Goal: Transaction & Acquisition: Obtain resource

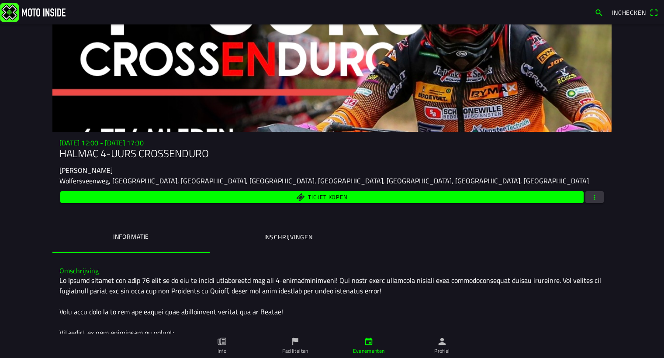
click at [594, 196] on span "button" at bounding box center [595, 197] width 8 height 12
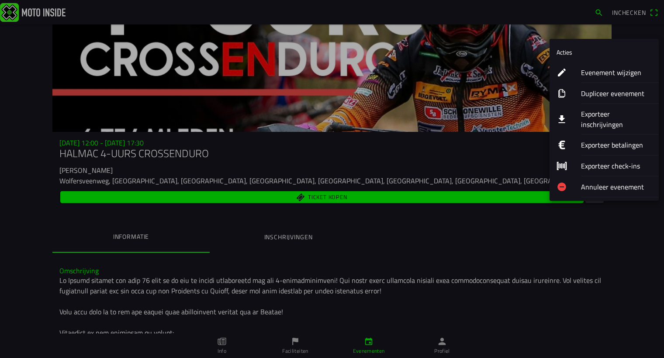
click at [595, 72] on ion-label "Evenement wijzigen" at bounding box center [616, 72] width 71 height 10
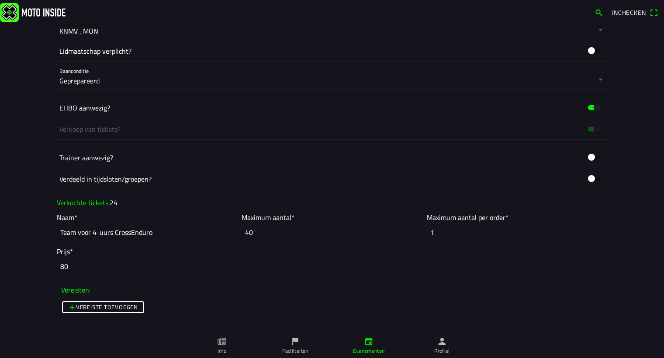
scroll to position [754, 0]
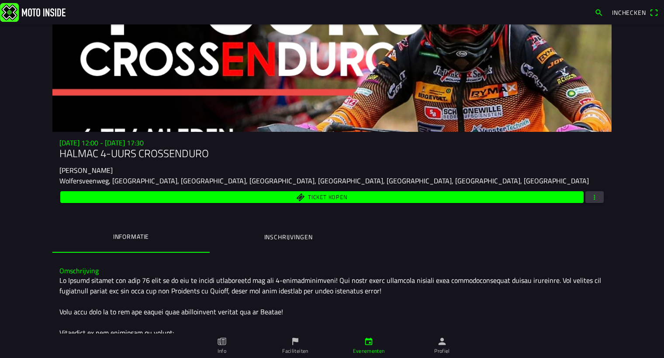
click at [591, 198] on span "button" at bounding box center [595, 197] width 8 height 12
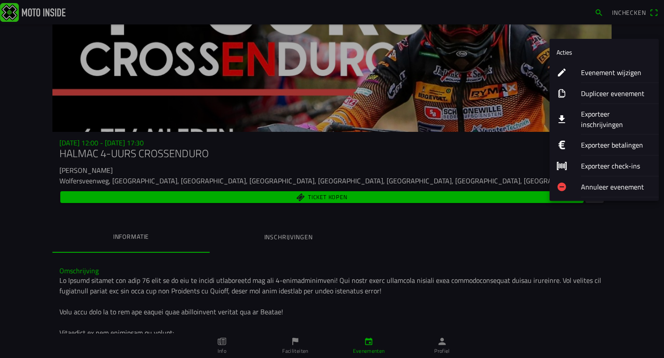
click at [599, 114] on ion-label "Exporteer inschrijvingen" at bounding box center [616, 119] width 71 height 21
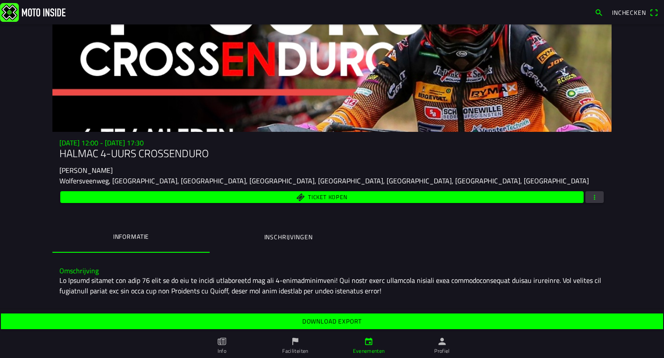
click at [591, 197] on span "button" at bounding box center [595, 197] width 8 height 12
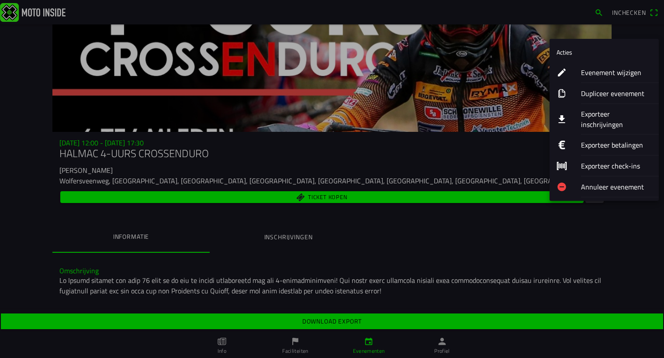
click at [589, 109] on div "Exporteer inschrijvingen" at bounding box center [616, 119] width 71 height 30
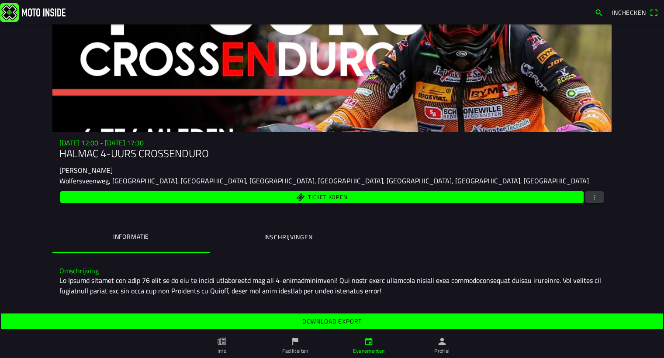
click at [0, 0] on slot "Download export" at bounding box center [0, 0] width 0 height 0
